Goal: Contribute content: Add original content to the website for others to see

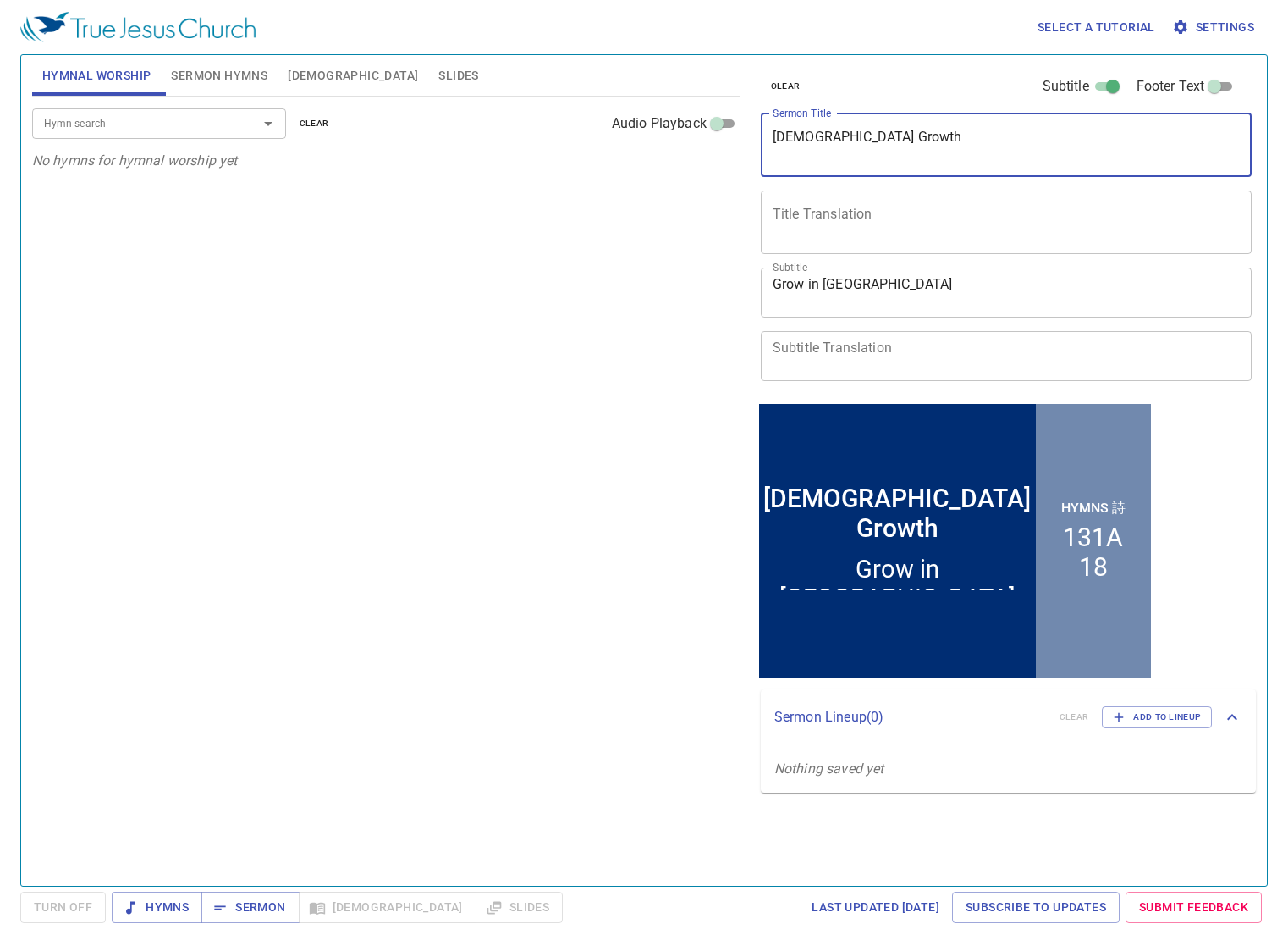
drag, startPoint x: 926, startPoint y: 142, endPoint x: 713, endPoint y: 151, distance: 213.2
click at [713, 151] on div "Hymnal Worship Sermon Hymns Bible Slides Hymn search Hymn search clear Audio Pl…" at bounding box center [644, 463] width 1237 height 831
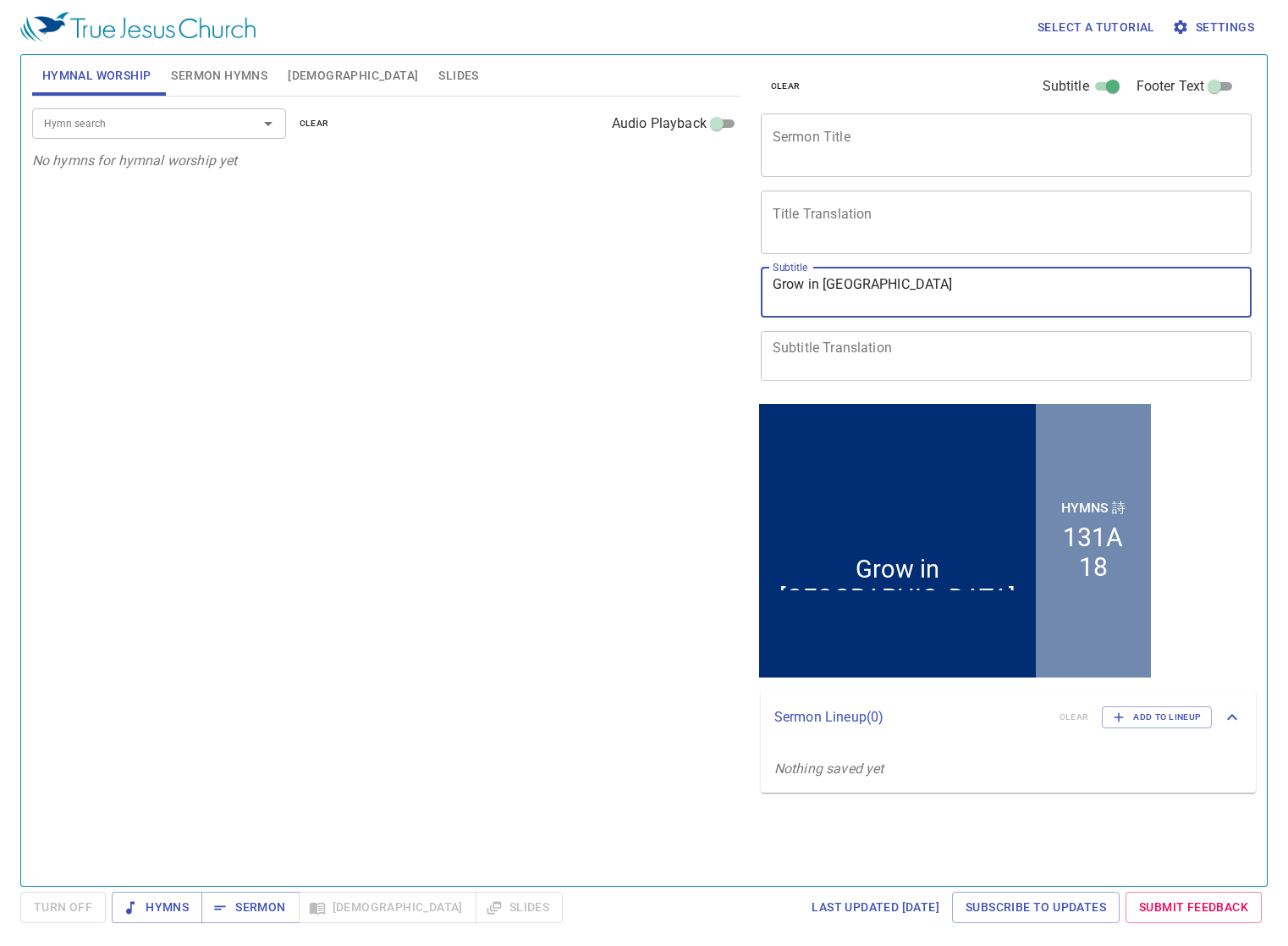
drag, startPoint x: 855, startPoint y: 293, endPoint x: 705, endPoint y: 288, distance: 150.1
click at [240, 75] on span "Sermon Hymns" at bounding box center [219, 76] width 96 height 21
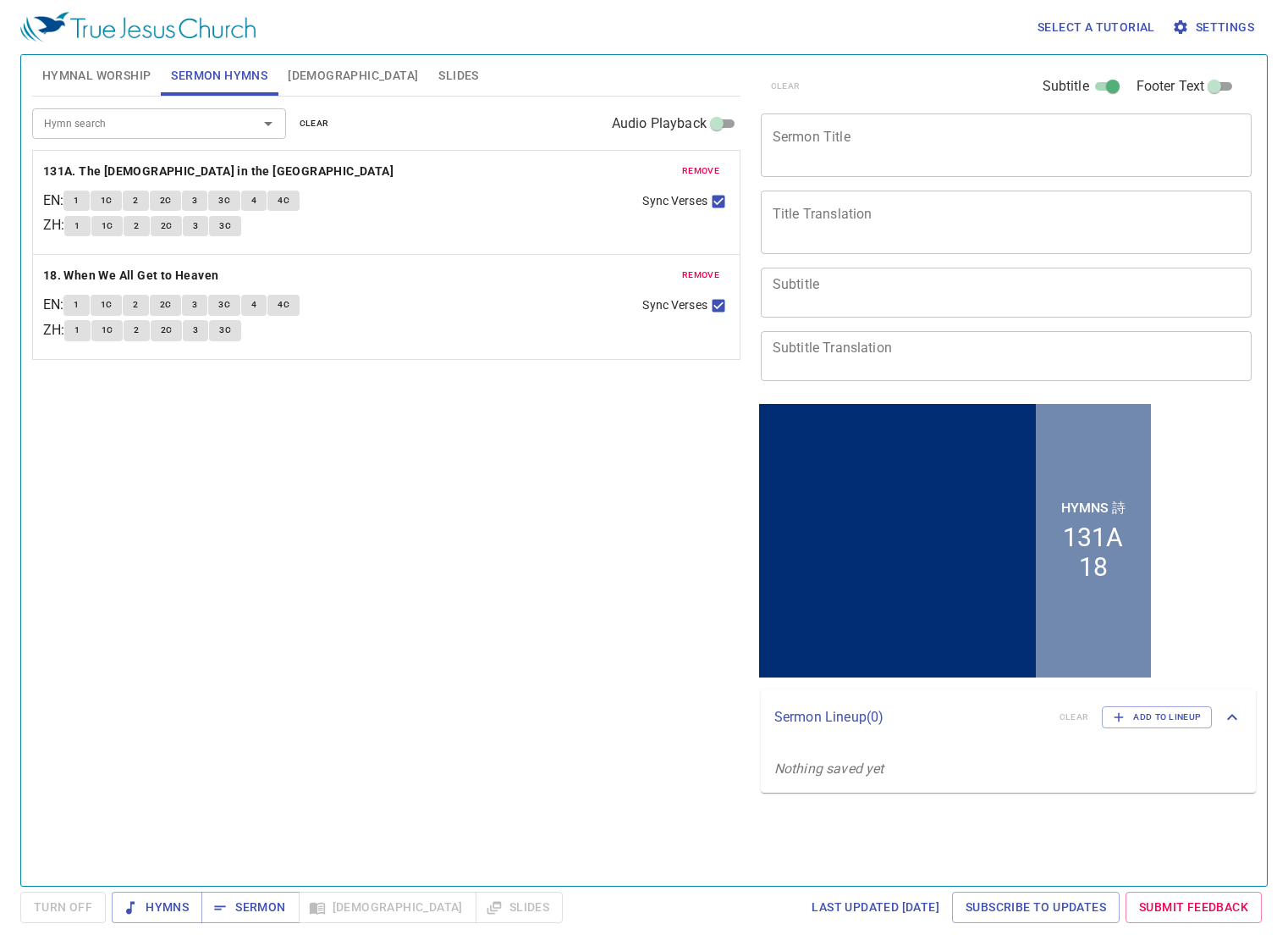
click at [697, 173] on span "remove" at bounding box center [700, 170] width 38 height 15
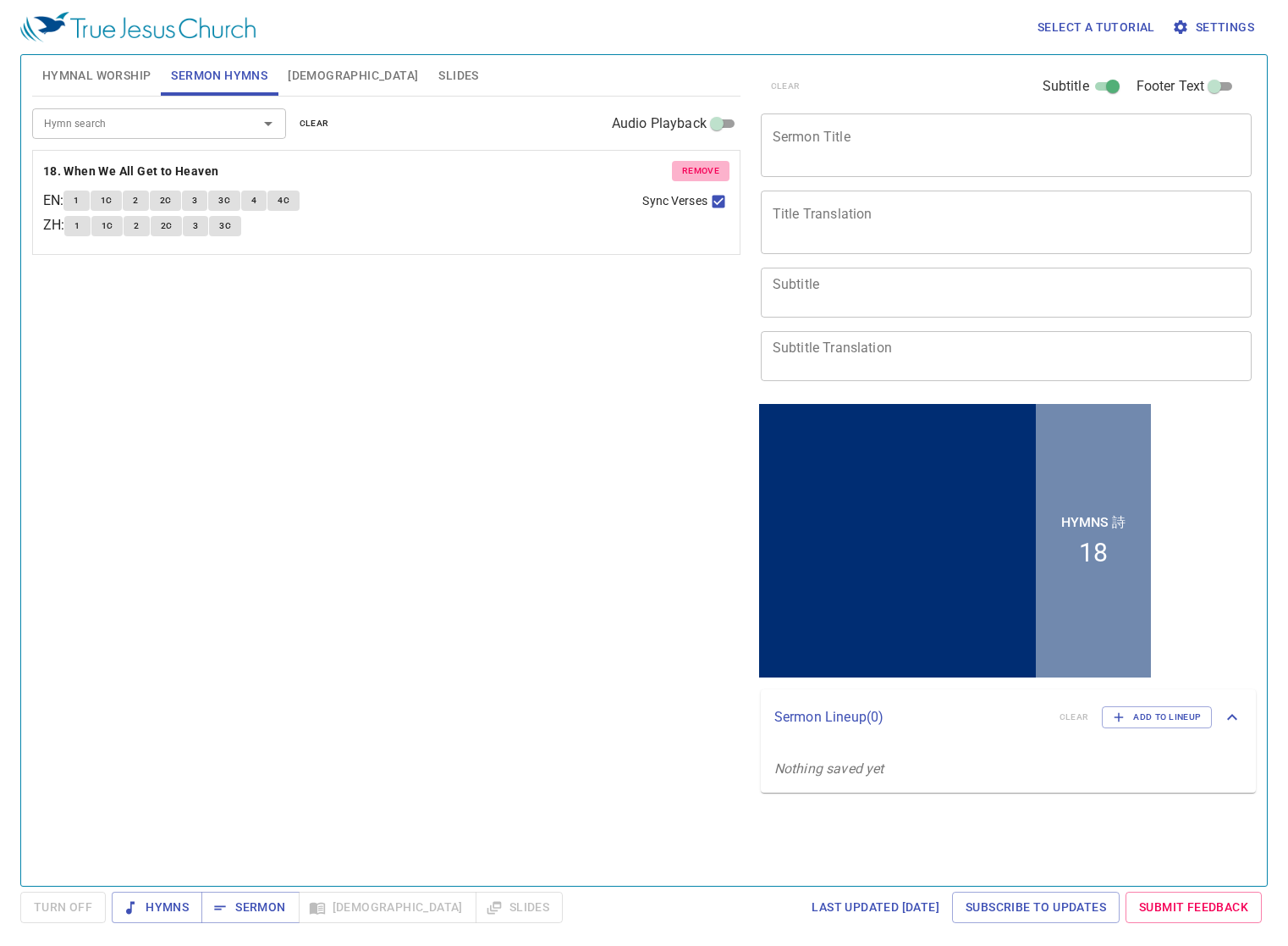
click at [699, 171] on span "remove" at bounding box center [700, 170] width 38 height 15
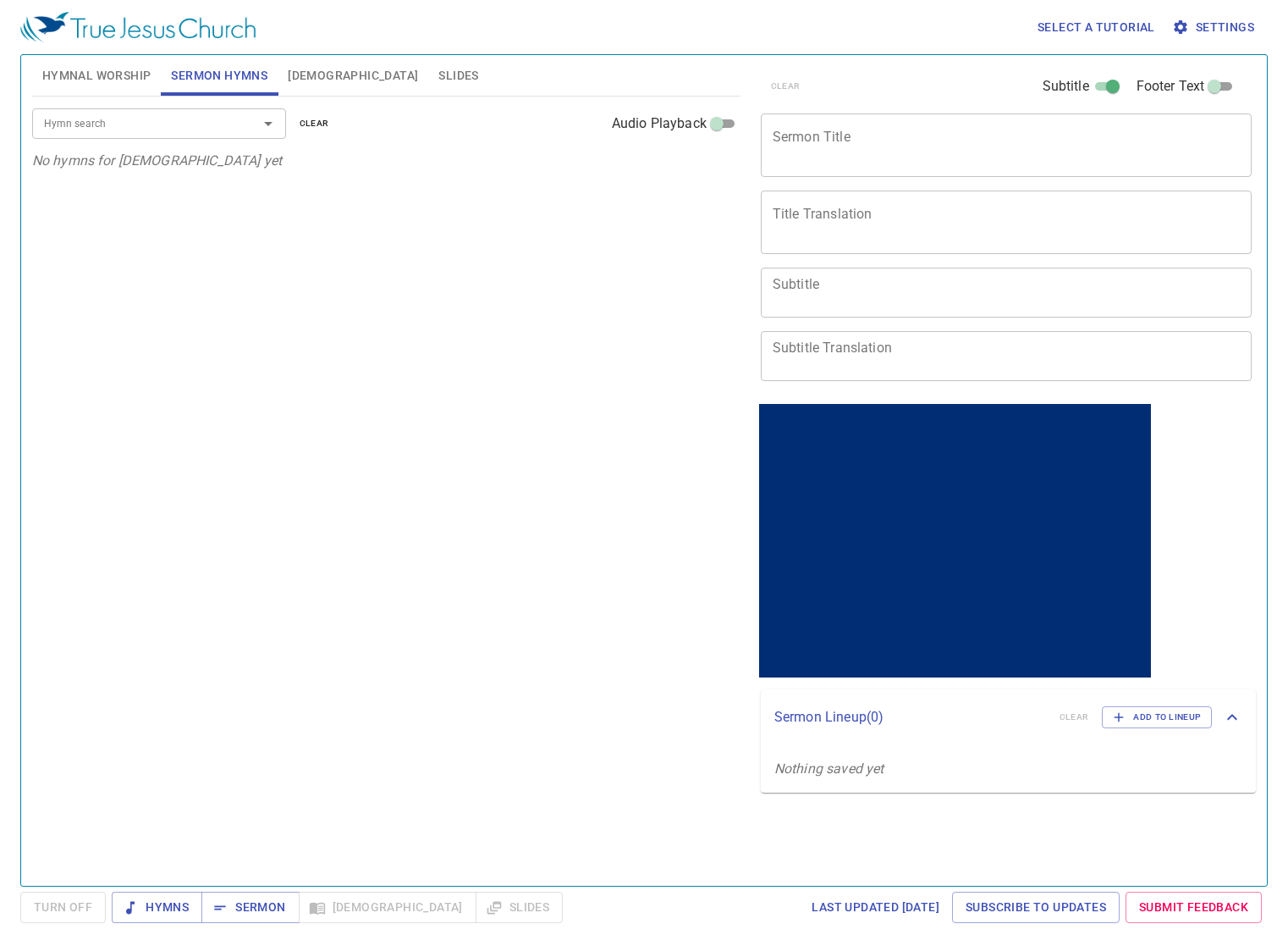
click at [868, 154] on div "x Sermon Title" at bounding box center [1006, 145] width 492 height 64
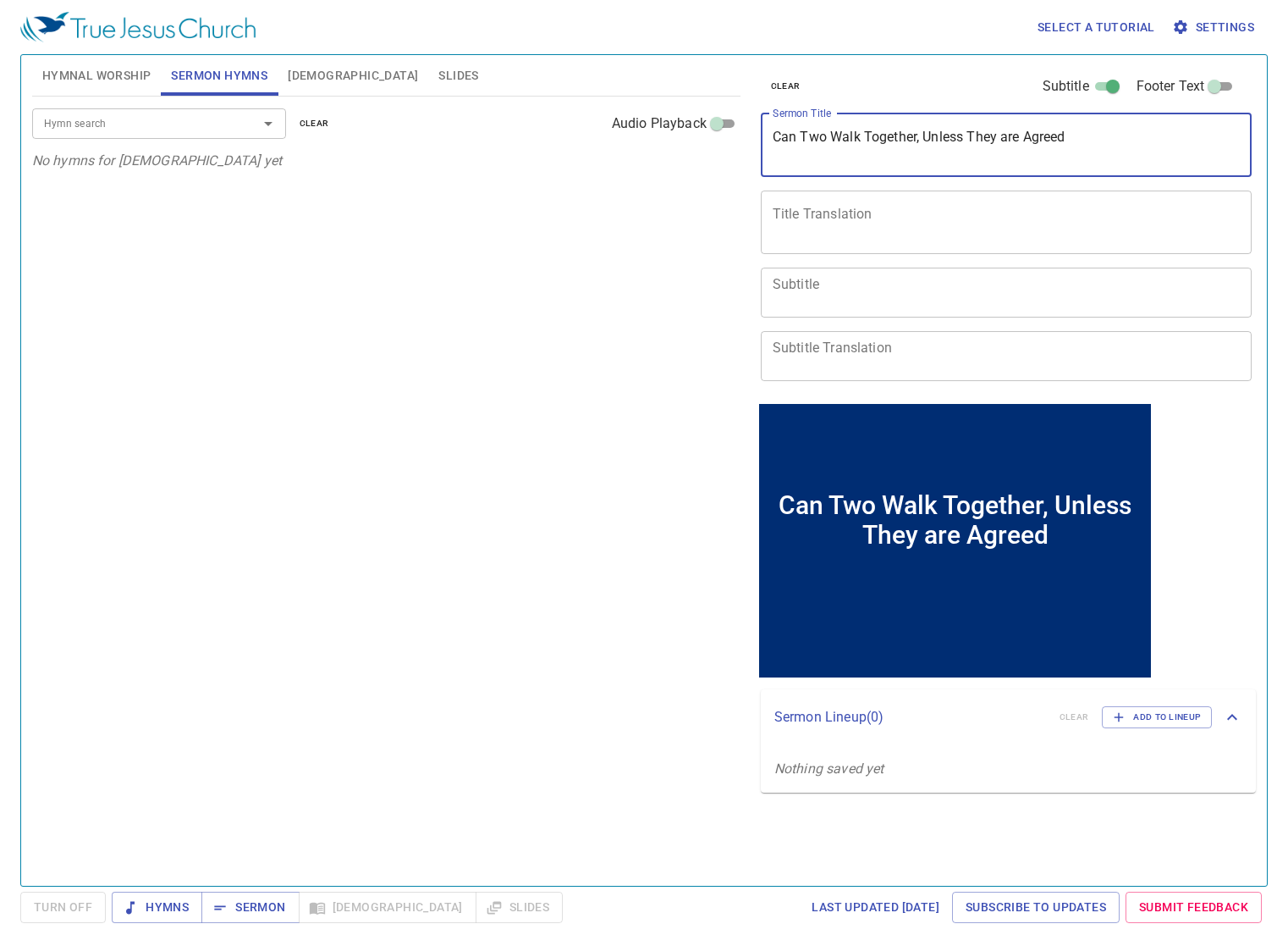
type textarea "Can Two Walk Together, Unless They are Agreed"
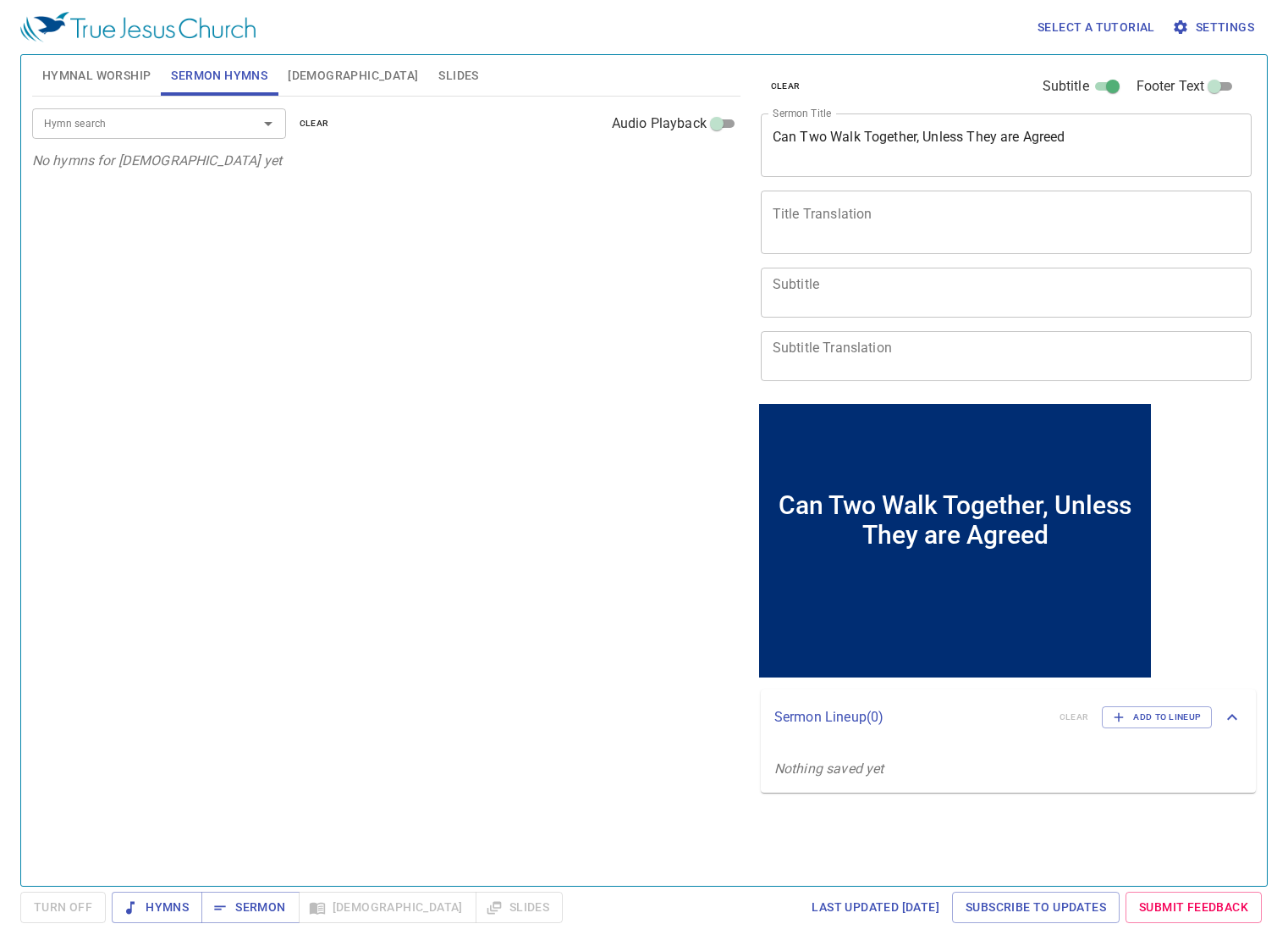
click at [201, 115] on input "Hymn search" at bounding box center [134, 123] width 194 height 19
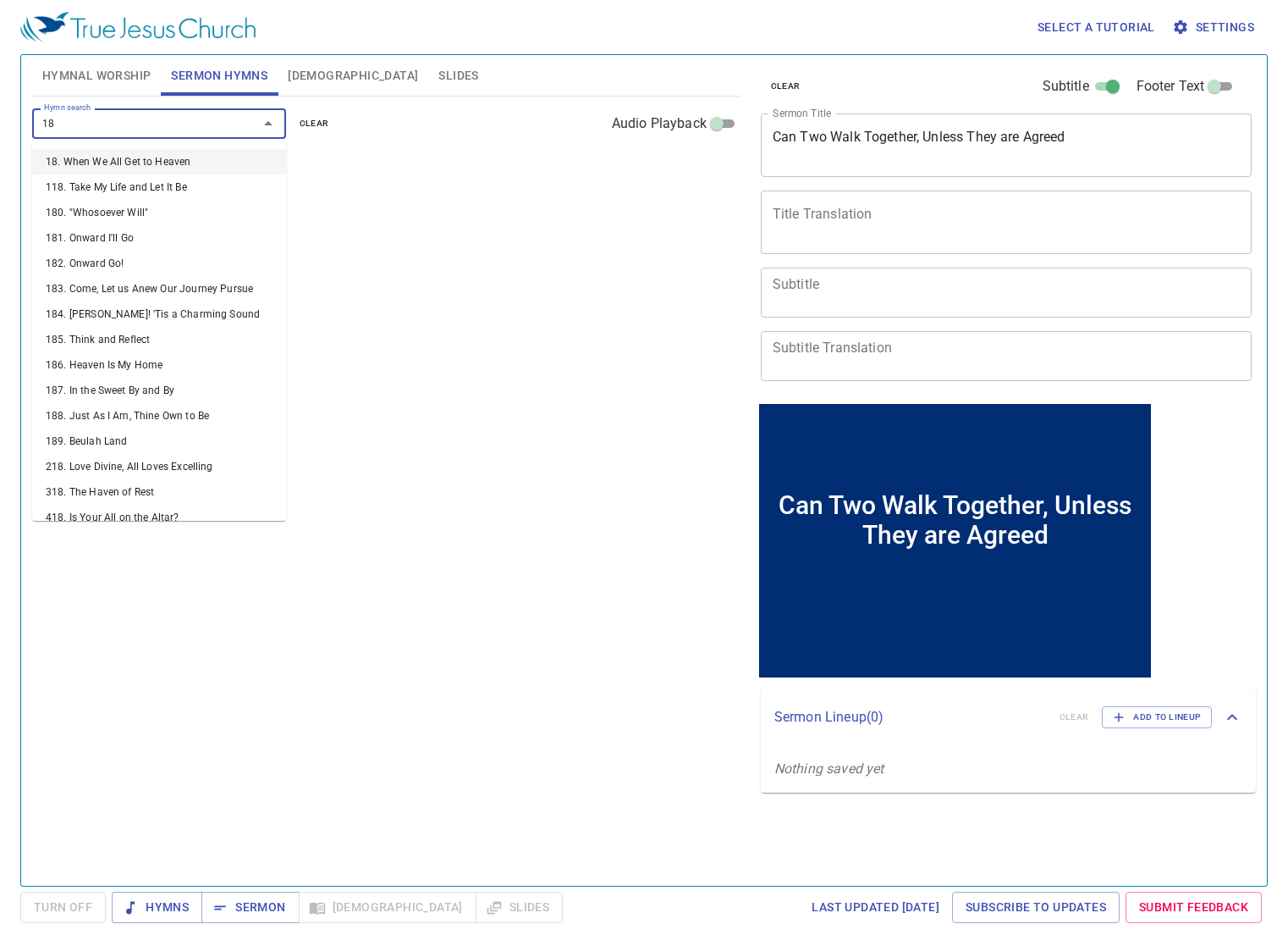
type input "18"
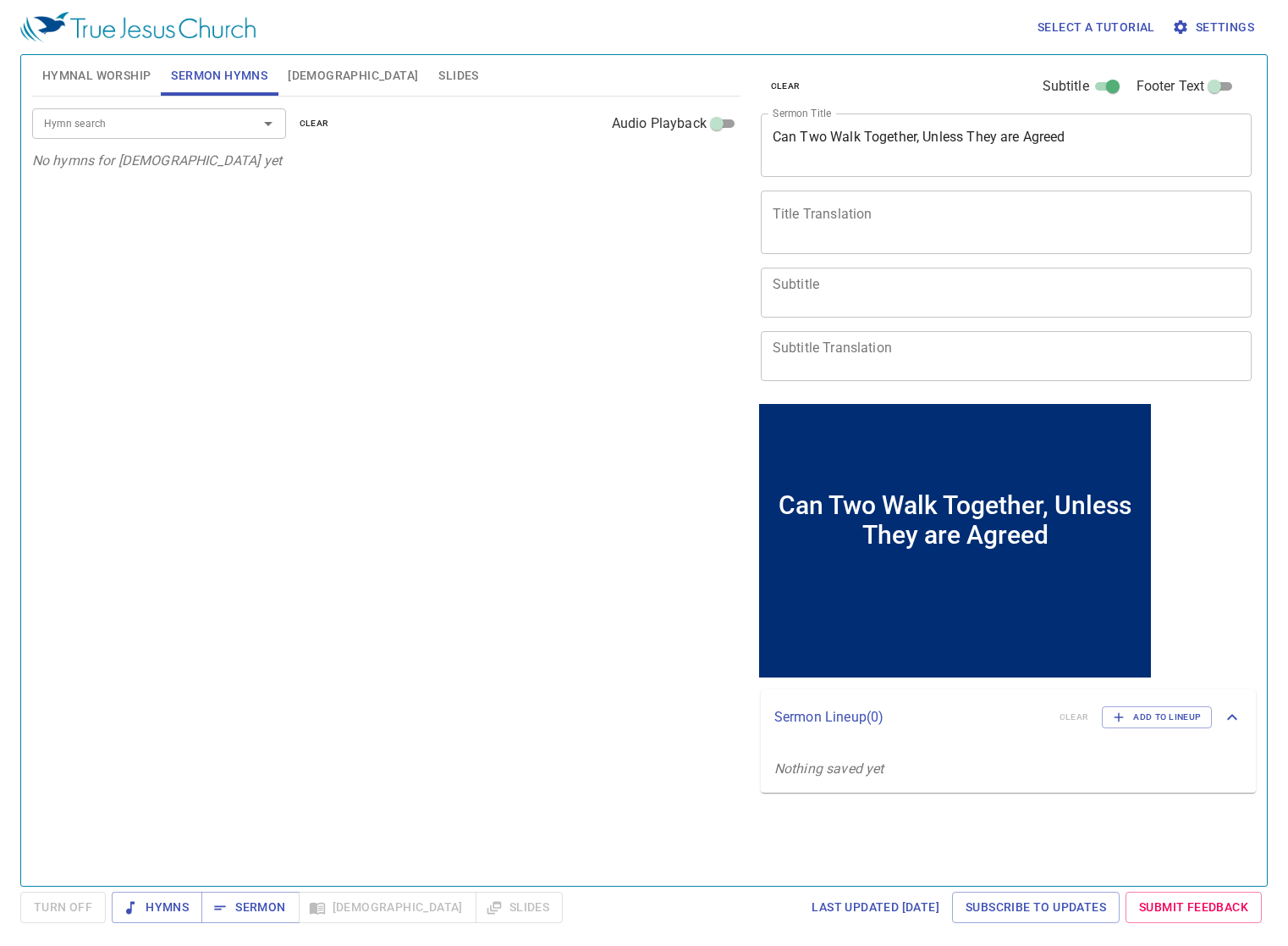
click at [173, 128] on input "Hymn search" at bounding box center [134, 123] width 194 height 19
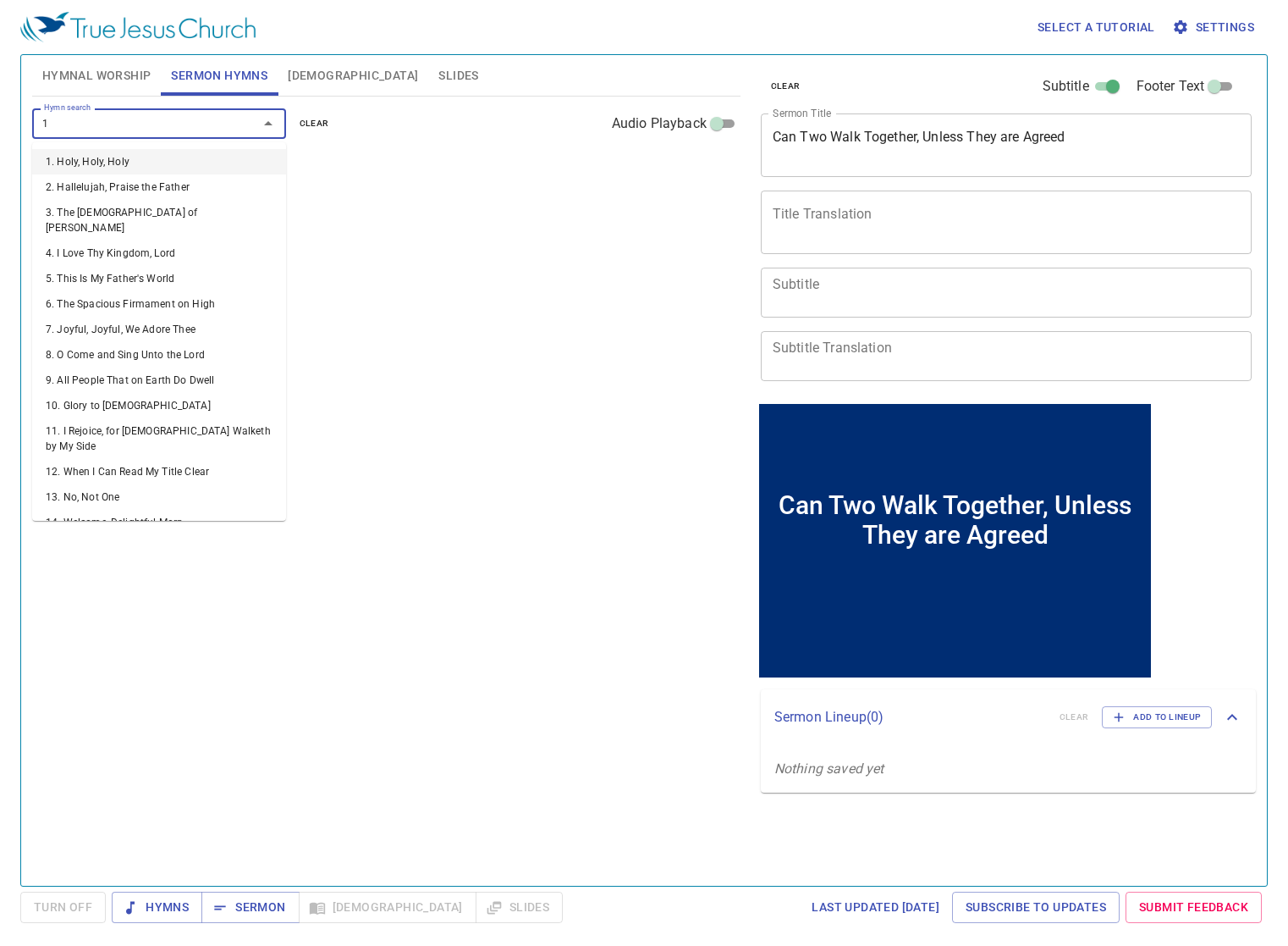
type input "18"
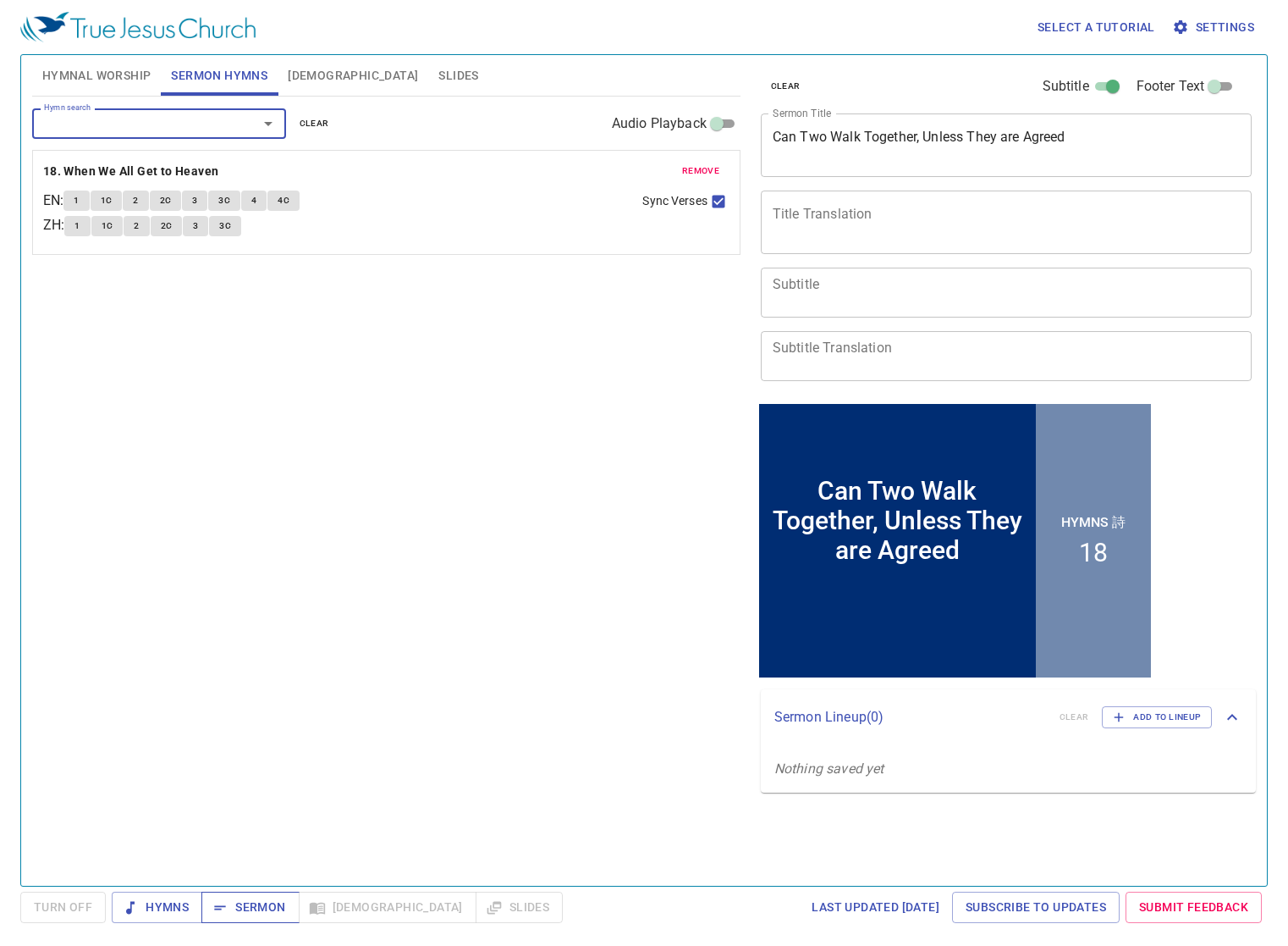
click at [239, 913] on span "Sermon" at bounding box center [250, 907] width 70 height 21
click at [166, 169] on b "18. When We All Get to Heaven" at bounding box center [131, 171] width 176 height 21
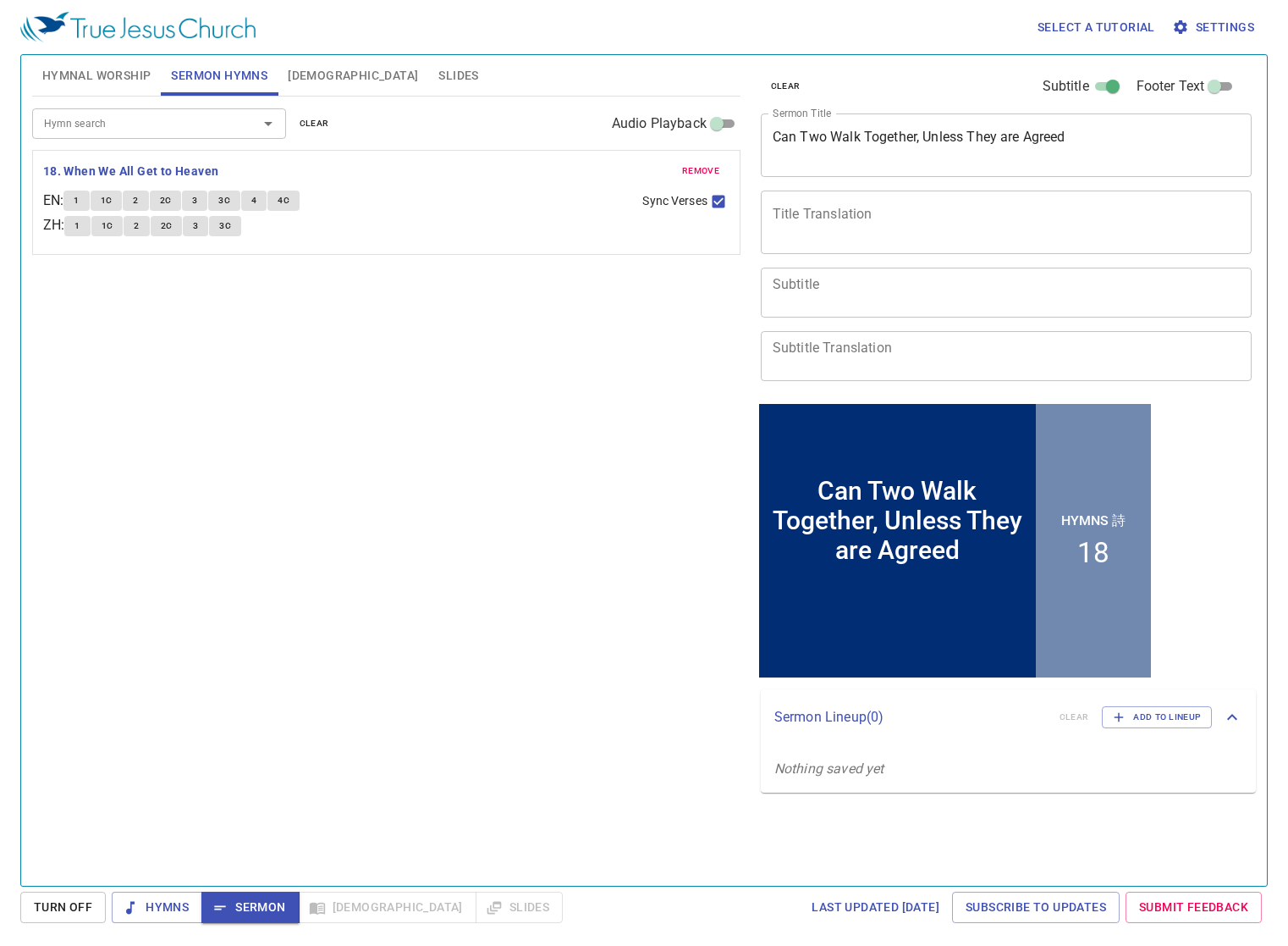
click at [79, 203] on span "1" at bounding box center [76, 200] width 5 height 15
click at [591, 433] on div "Hymn search Hymn search clear Audio Playback remove 18. When We All Get to Heav…" at bounding box center [386, 483] width 708 height 775
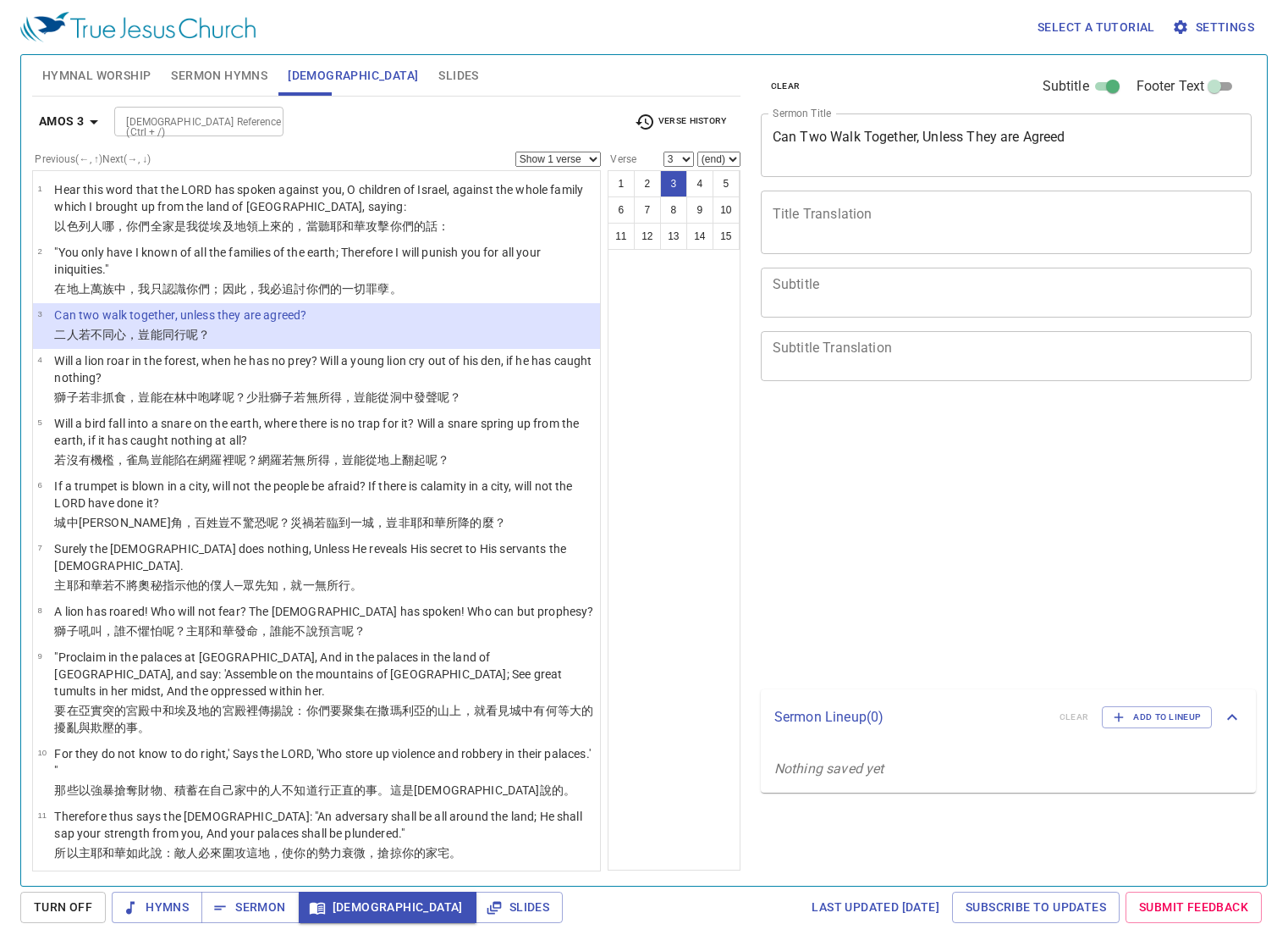
select select "3"
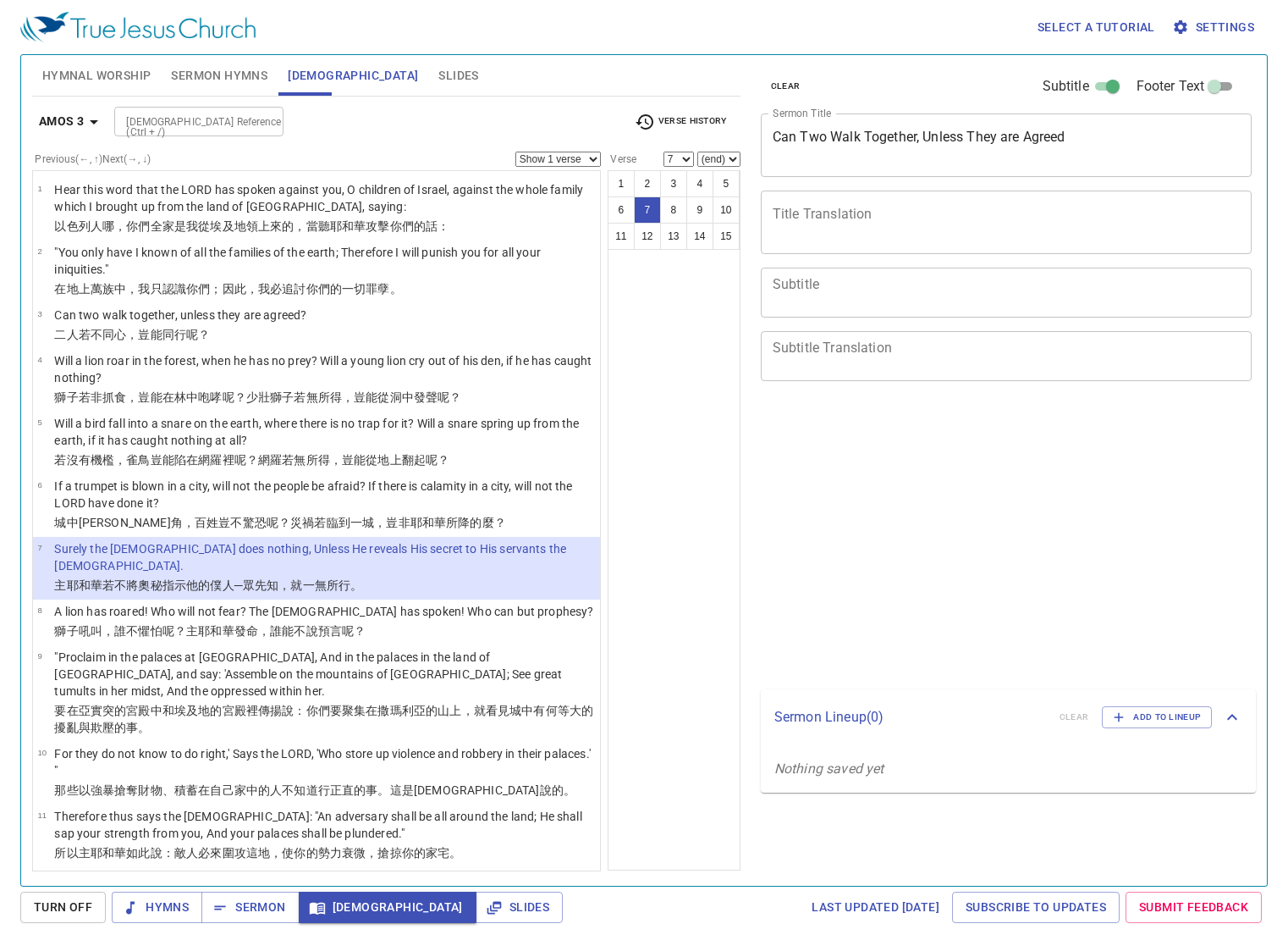
select select "7"
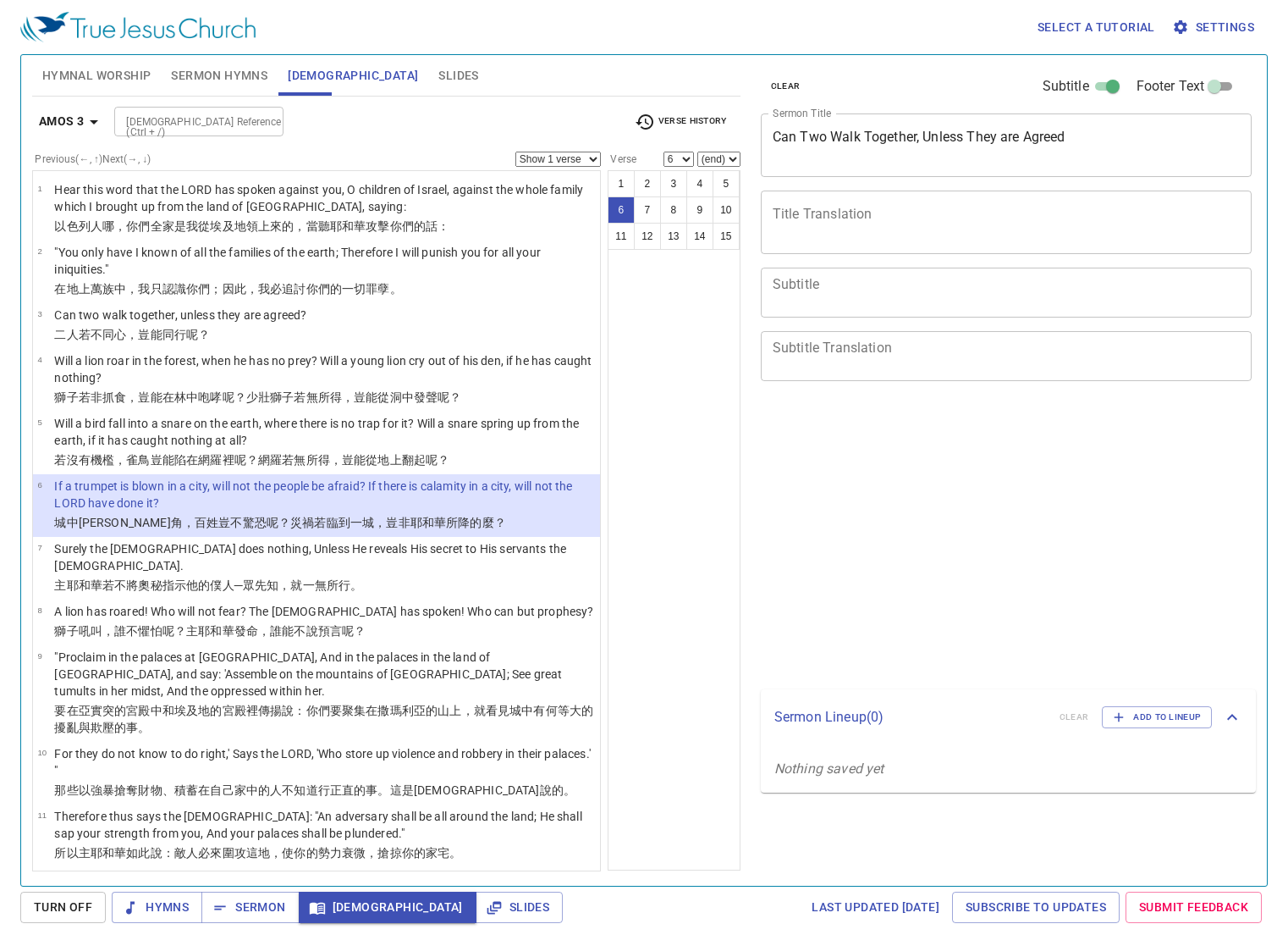
select select "6"
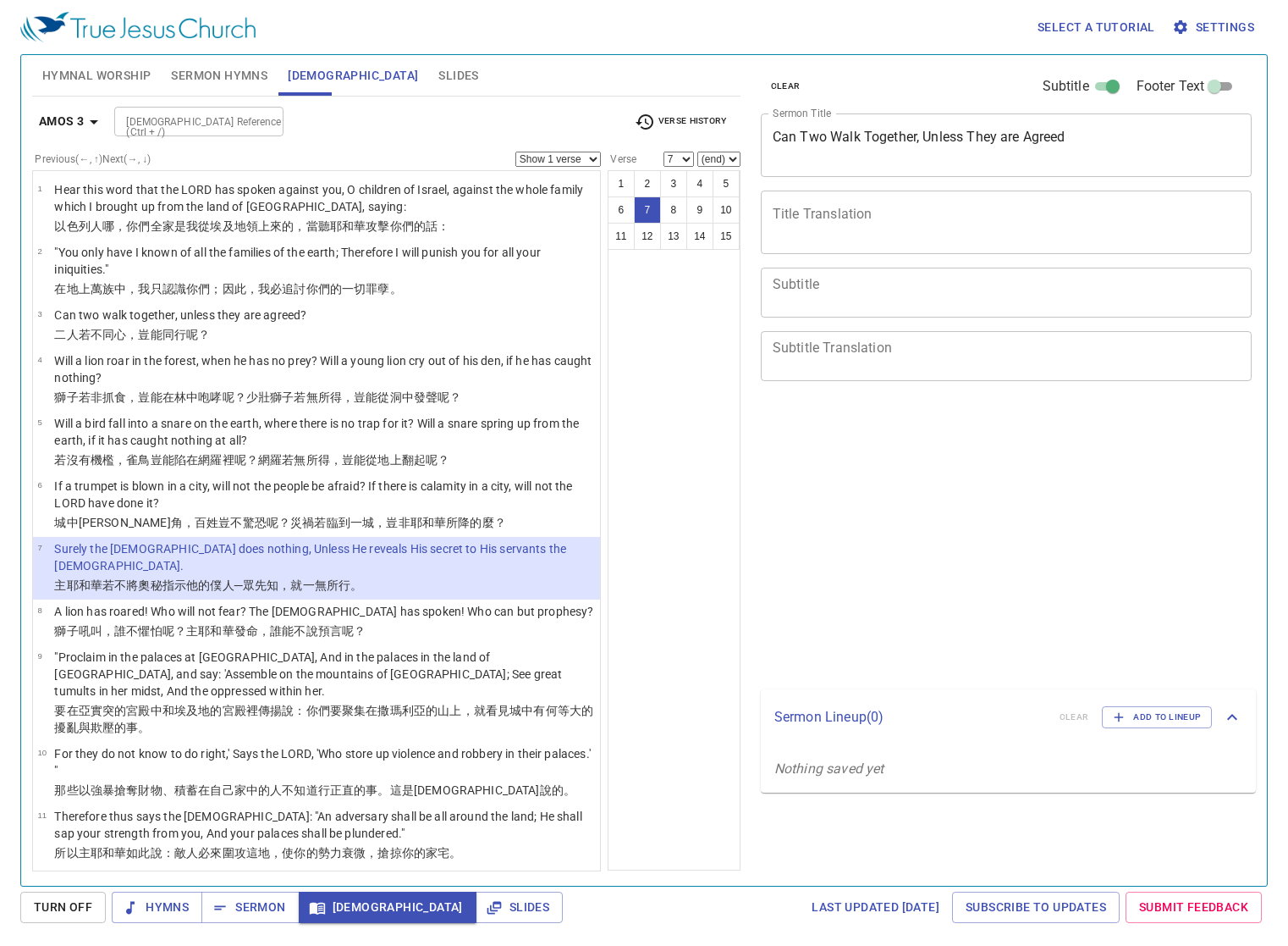
select select "7"
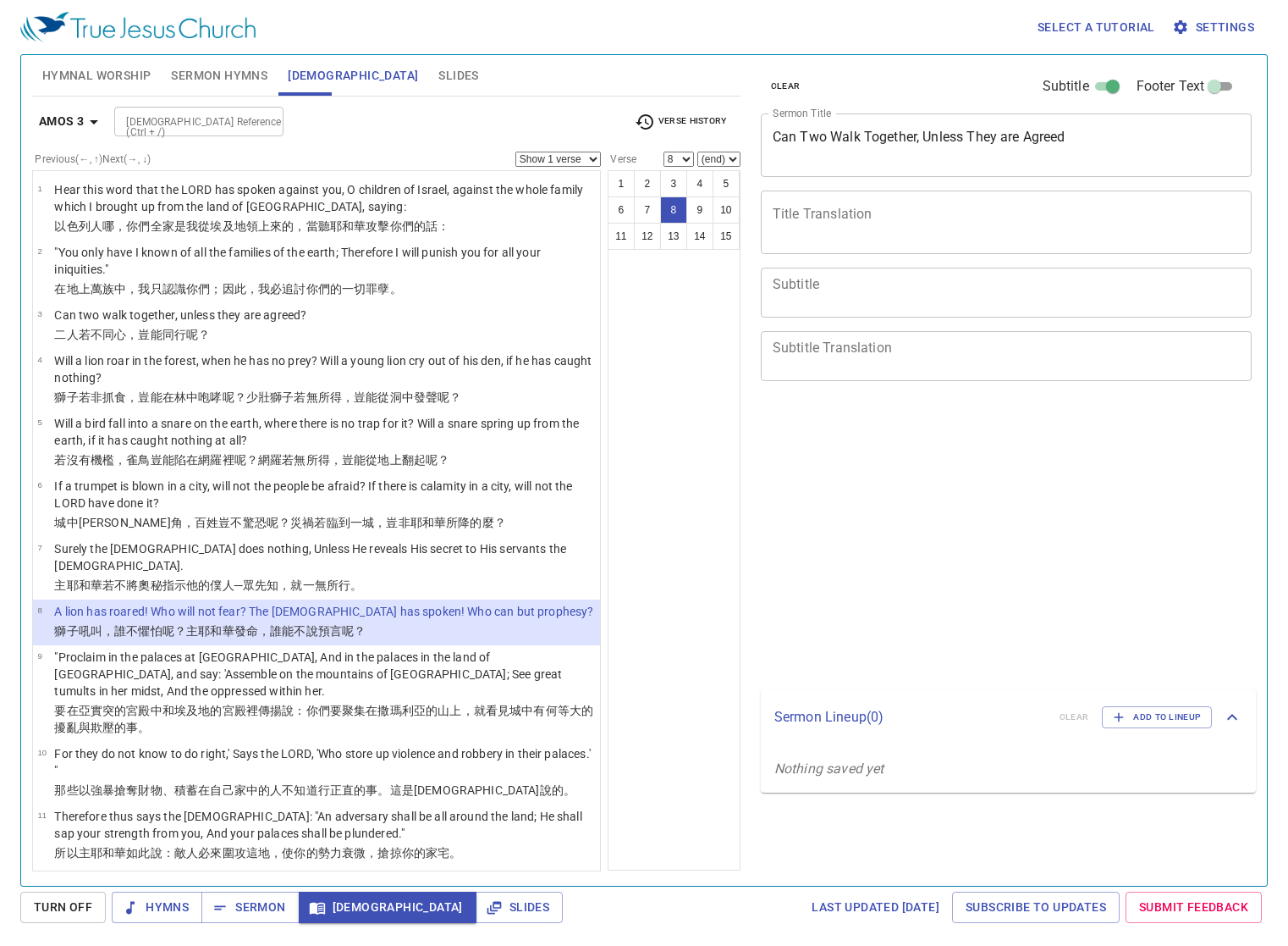
select select "8"
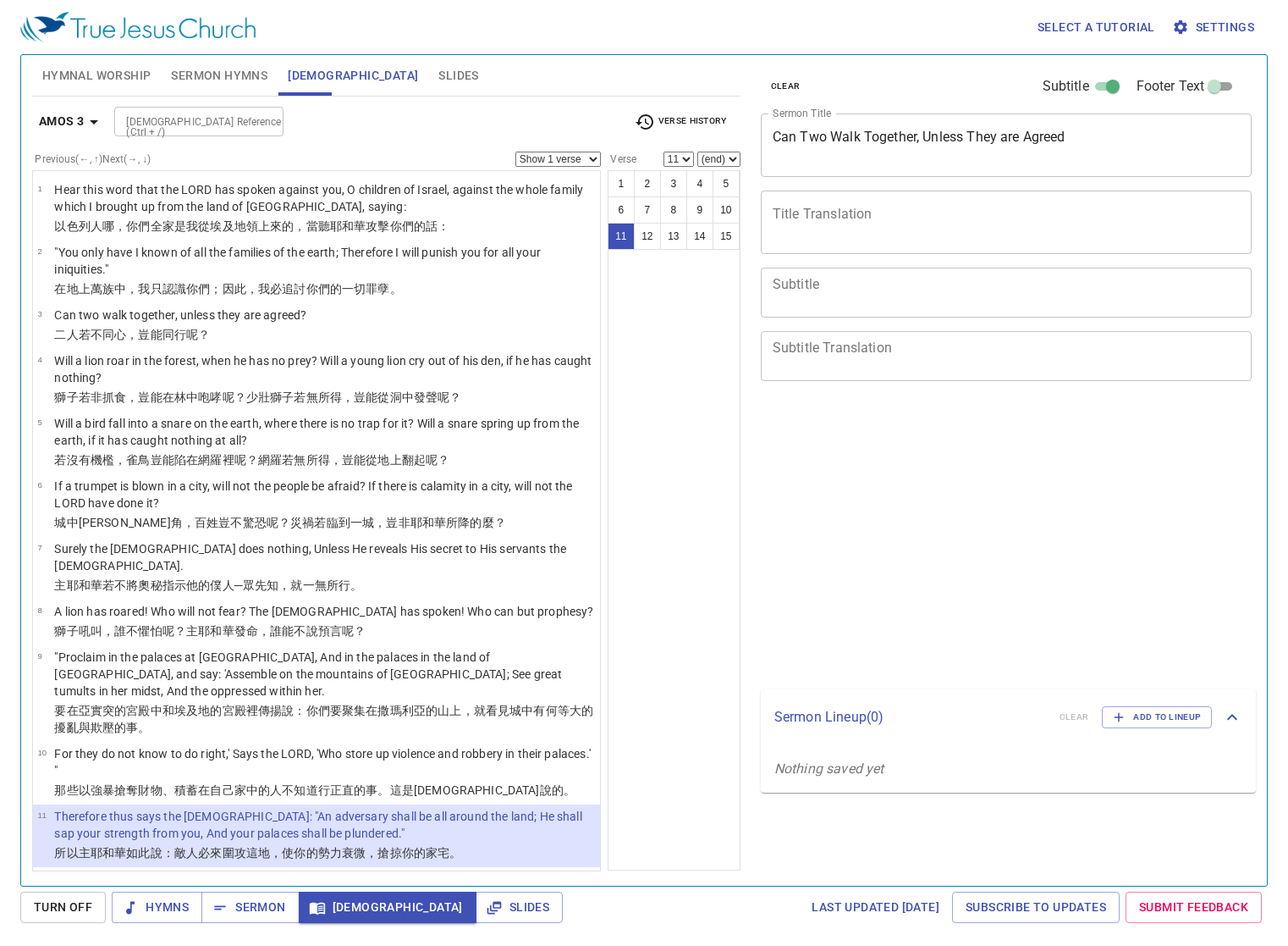
select select "11"
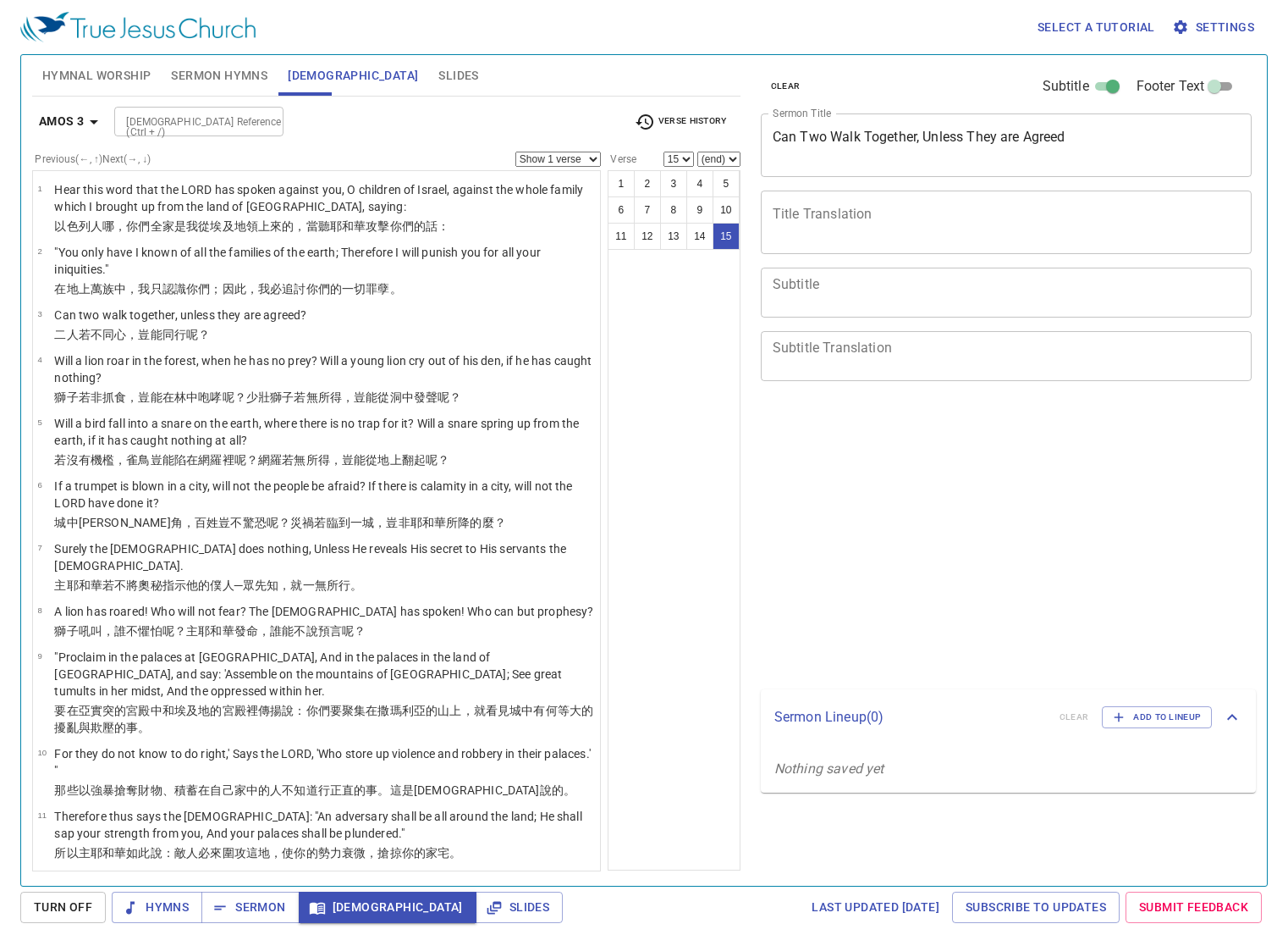
select select "15"
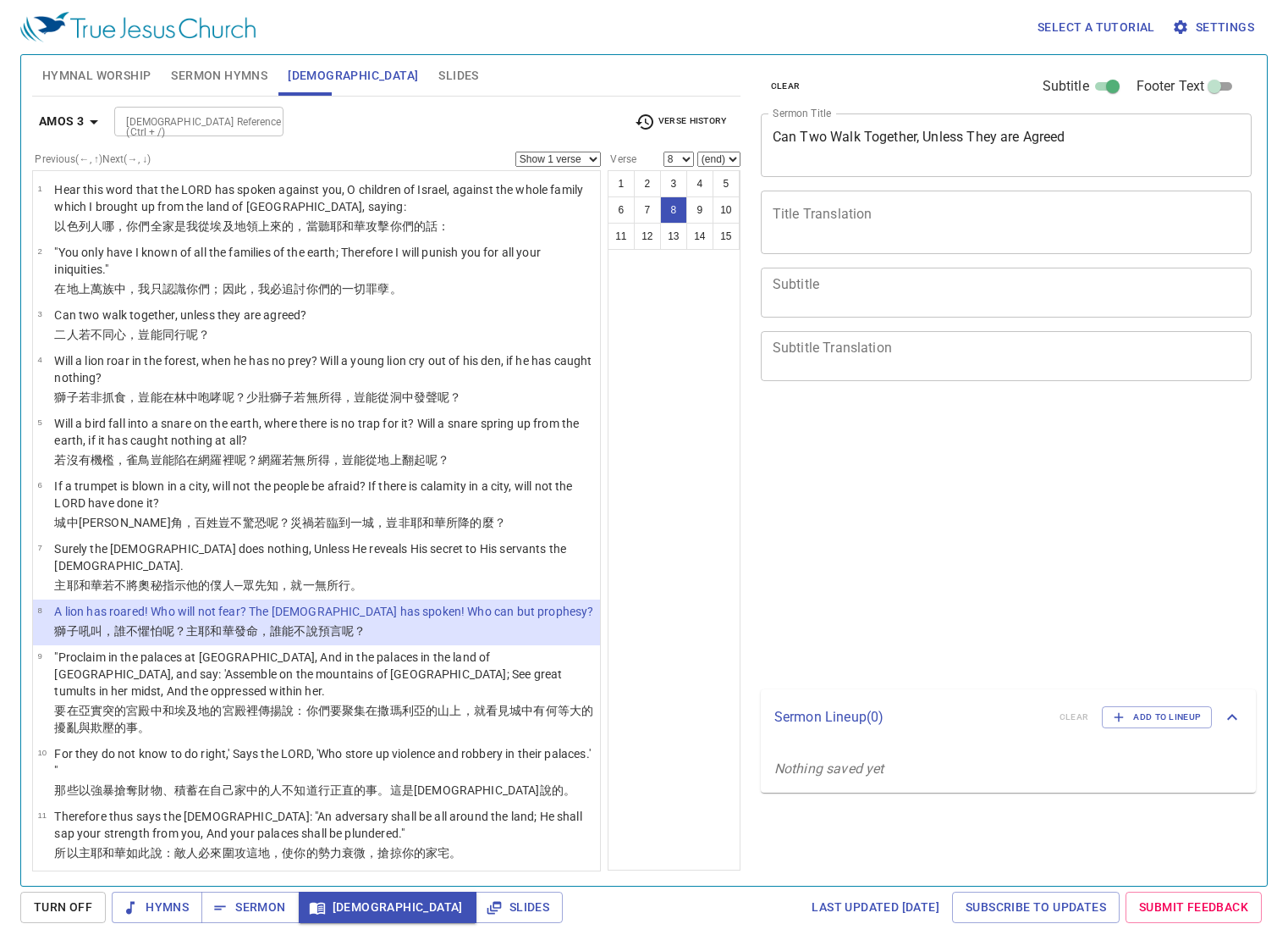
select select "8"
